Goal: Task Accomplishment & Management: Manage account settings

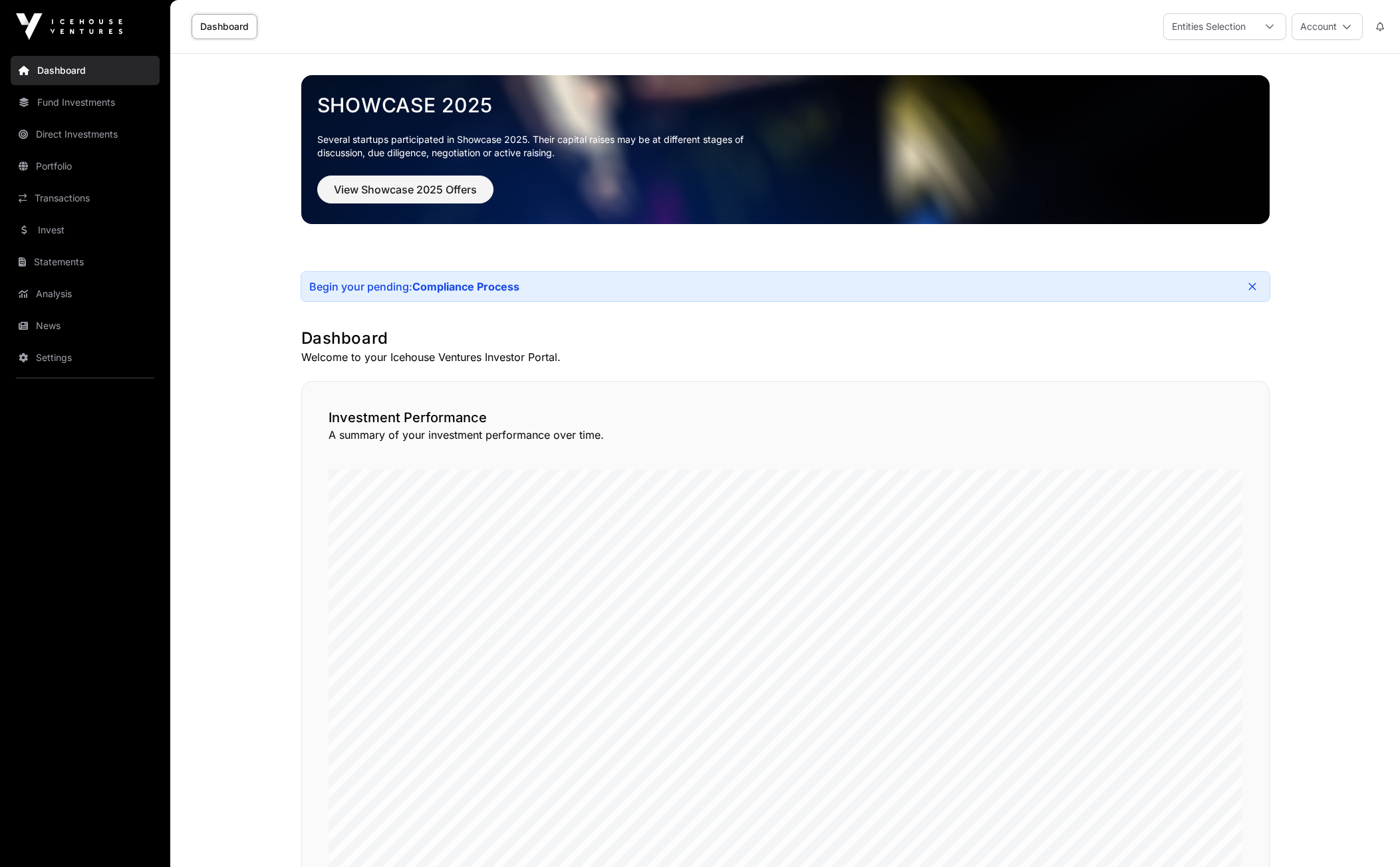
click at [52, 167] on link "Portfolio" at bounding box center [84, 166] width 149 height 29
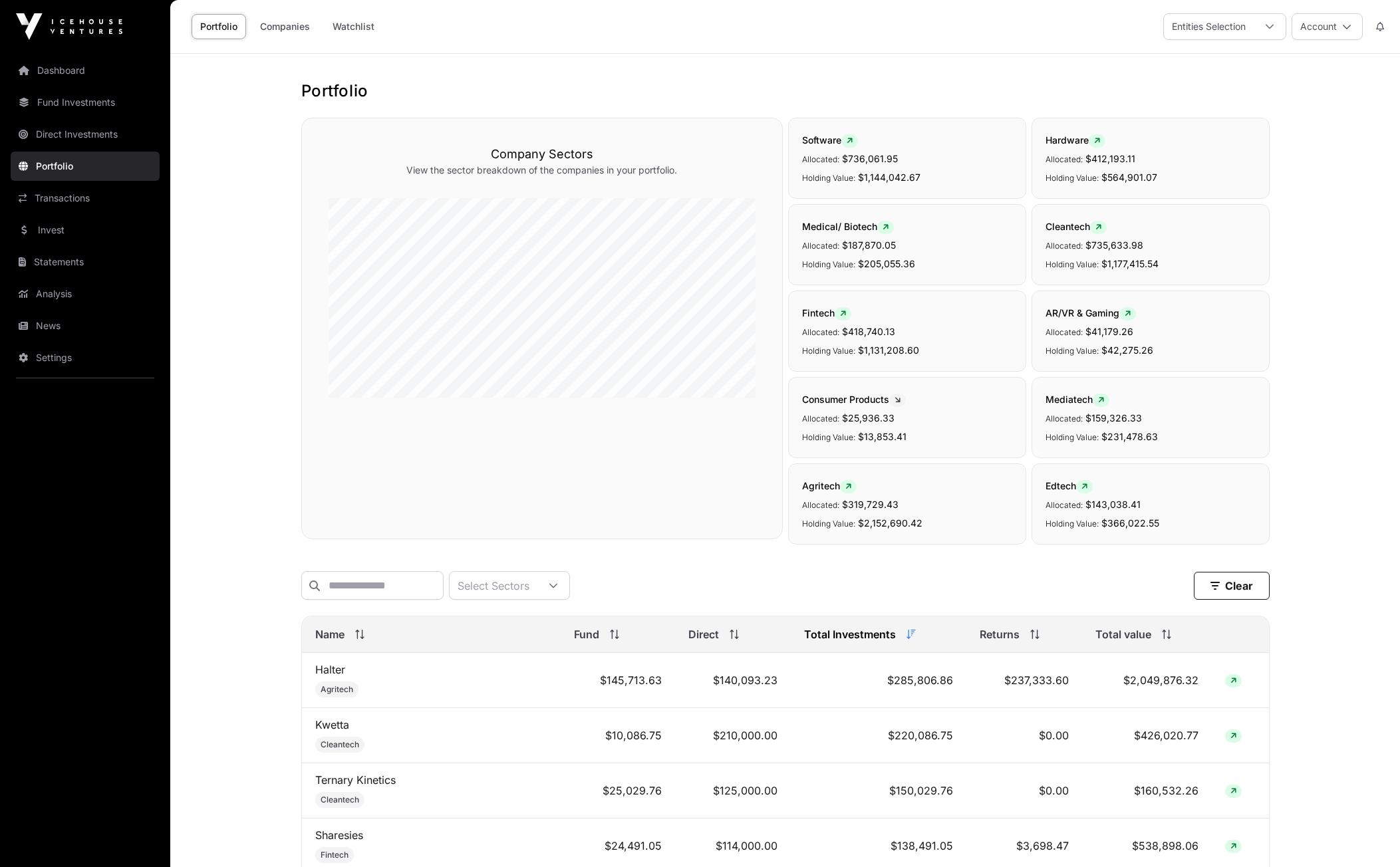
click at [52, 167] on link "Portfolio" at bounding box center [84, 166] width 149 height 29
click at [1150, 639] on div "Total value" at bounding box center [1147, 635] width 104 height 16
click at [1157, 639] on span at bounding box center [1164, 635] width 14 height 10
click at [1353, 25] on button "Account" at bounding box center [1327, 27] width 71 height 27
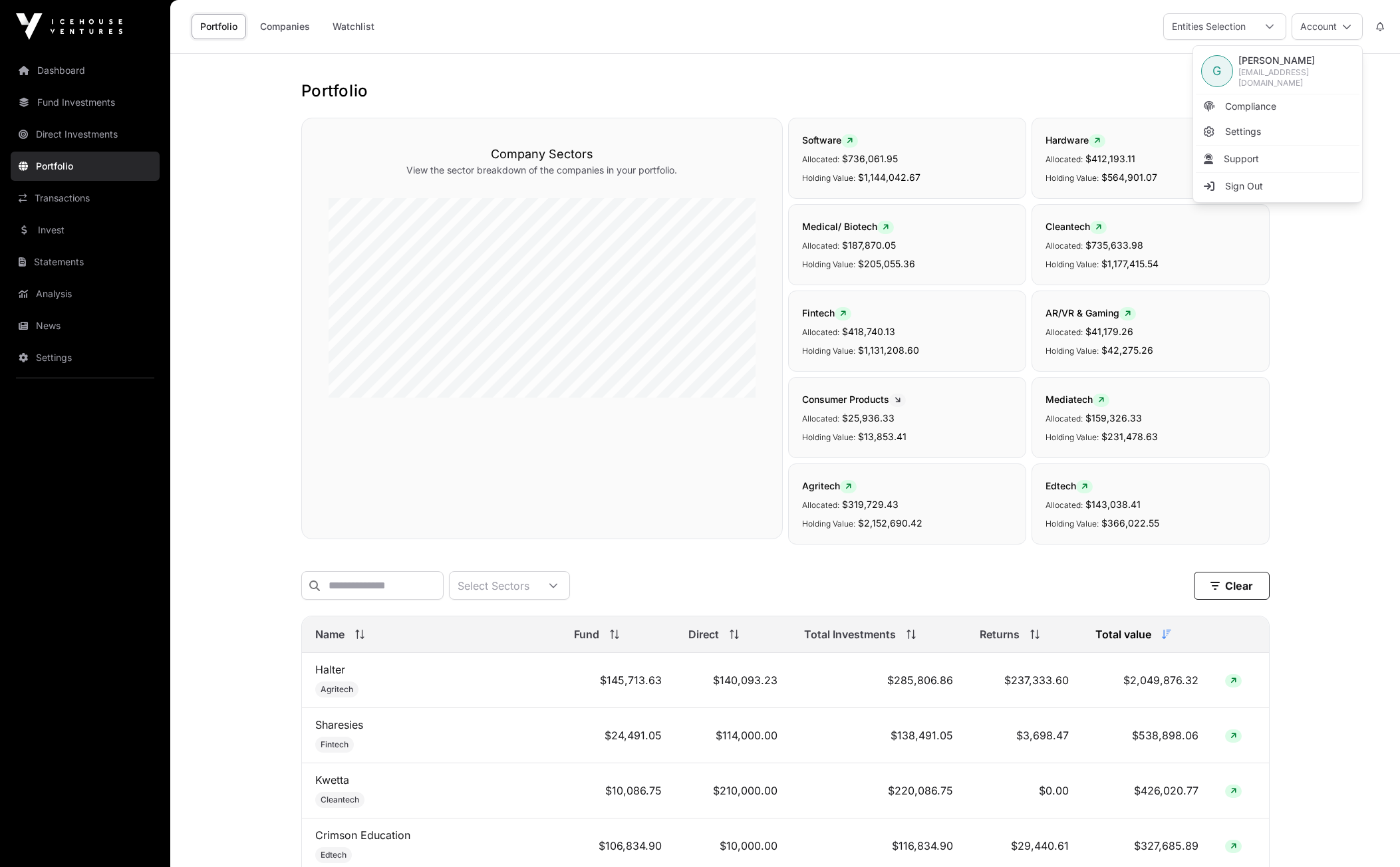
click at [1233, 183] on span "Sign Out" at bounding box center [1244, 186] width 38 height 14
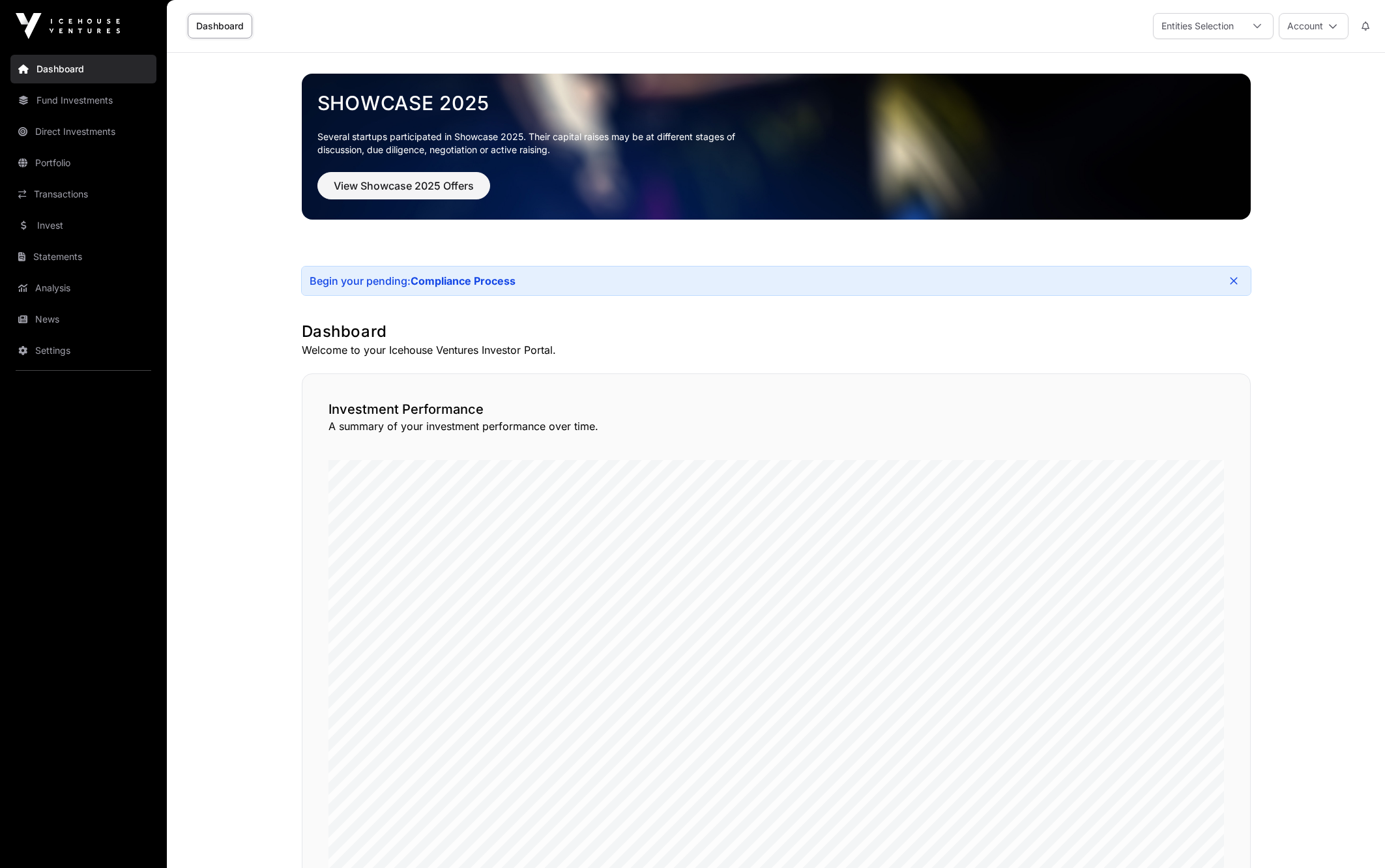
click at [56, 158] on link "Portfolio" at bounding box center [83, 162] width 146 height 28
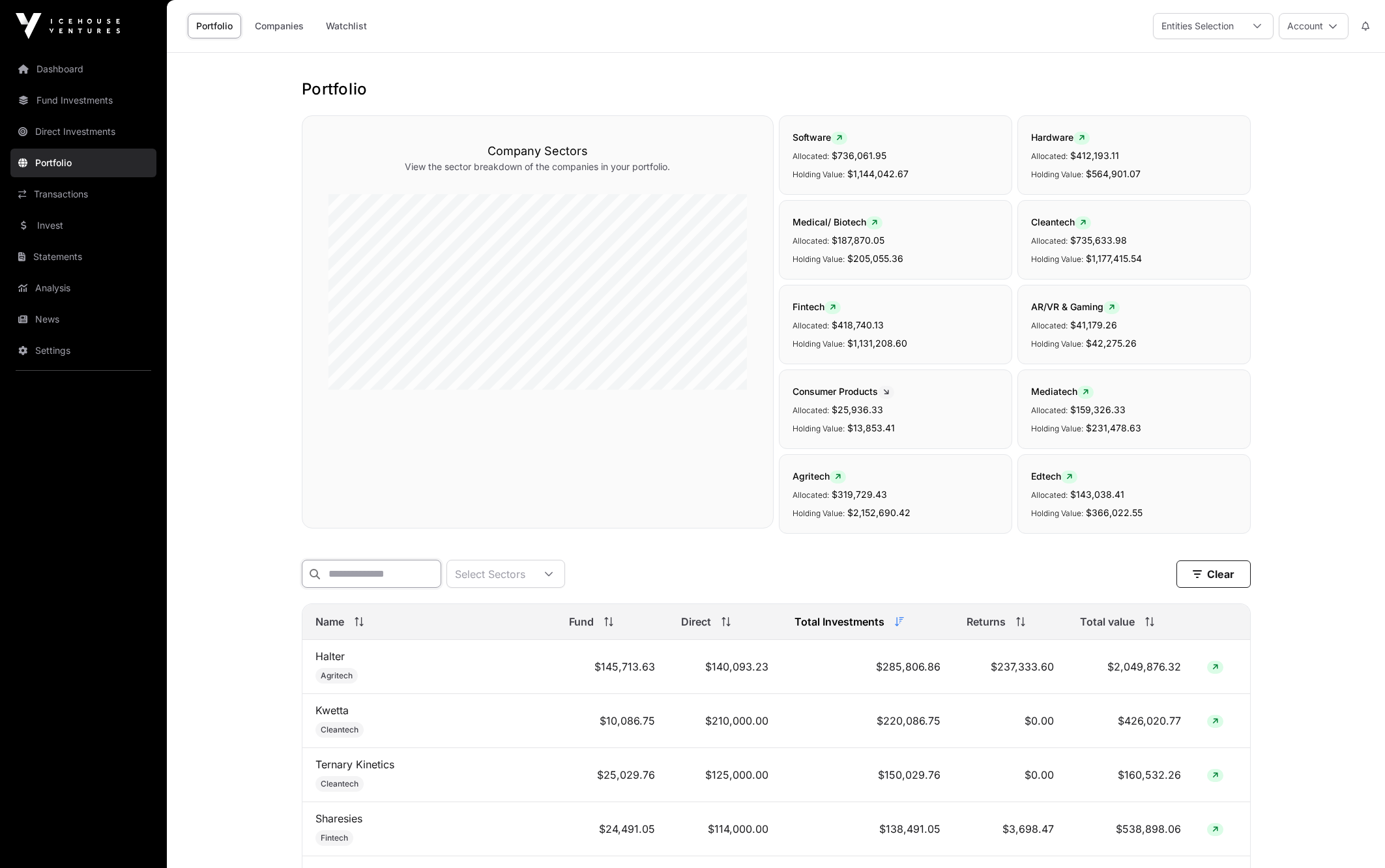
click at [341, 573] on input "text" at bounding box center [371, 574] width 140 height 28
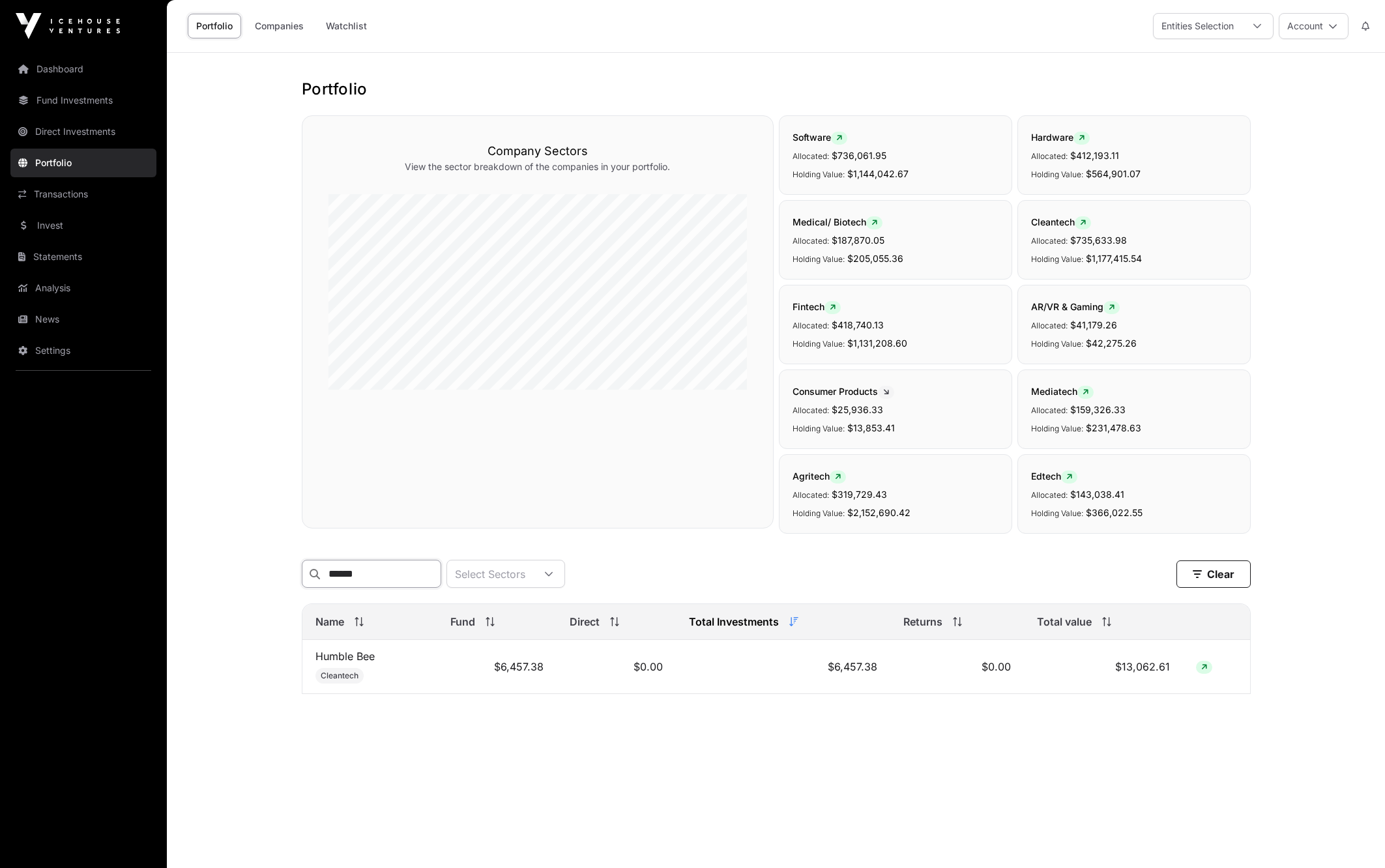
type input "******"
click at [1337, 28] on icon at bounding box center [1333, 26] width 9 height 9
click at [1220, 177] on span "Sign Out" at bounding box center [1231, 182] width 37 height 13
